Goal: Transaction & Acquisition: Book appointment/travel/reservation

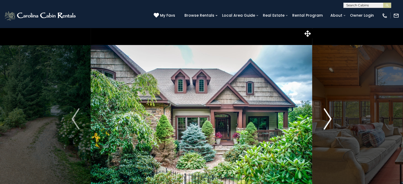
click at [329, 117] on img "Next" at bounding box center [328, 118] width 8 height 21
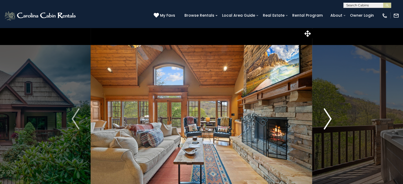
click at [329, 117] on img "Next" at bounding box center [328, 118] width 8 height 21
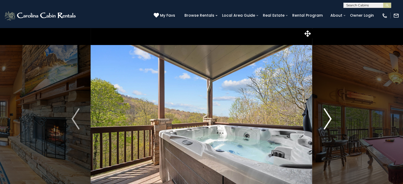
click at [329, 117] on img "Next" at bounding box center [328, 118] width 8 height 21
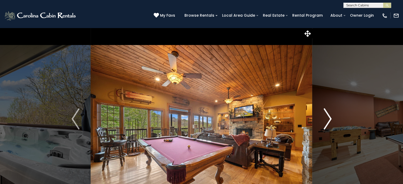
click at [329, 117] on img "Next" at bounding box center [328, 118] width 8 height 21
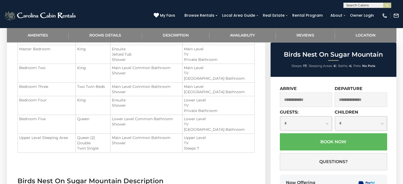
scroll to position [477, 0]
